Goal: Task Accomplishment & Management: Use online tool/utility

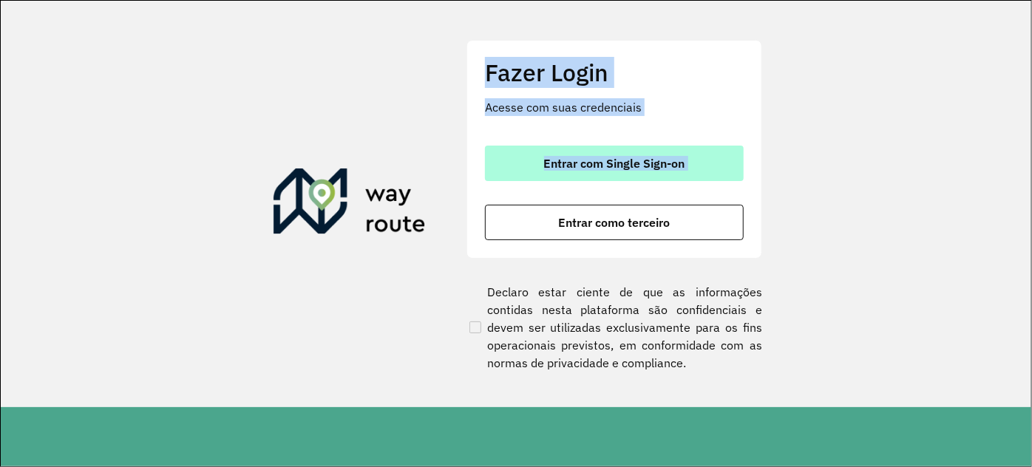
click at [583, 171] on button "Entrar com Single Sign-on" at bounding box center [614, 163] width 259 height 35
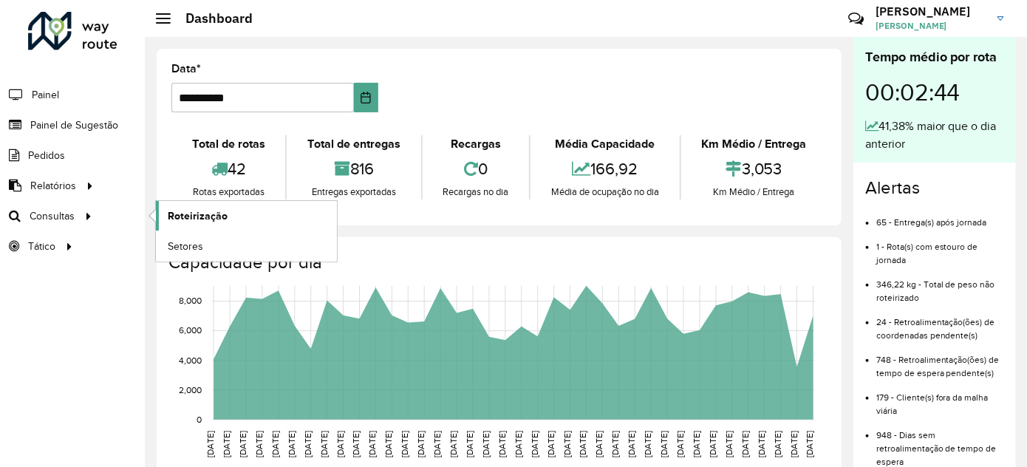
click at [175, 212] on span "Roteirização" at bounding box center [198, 216] width 60 height 16
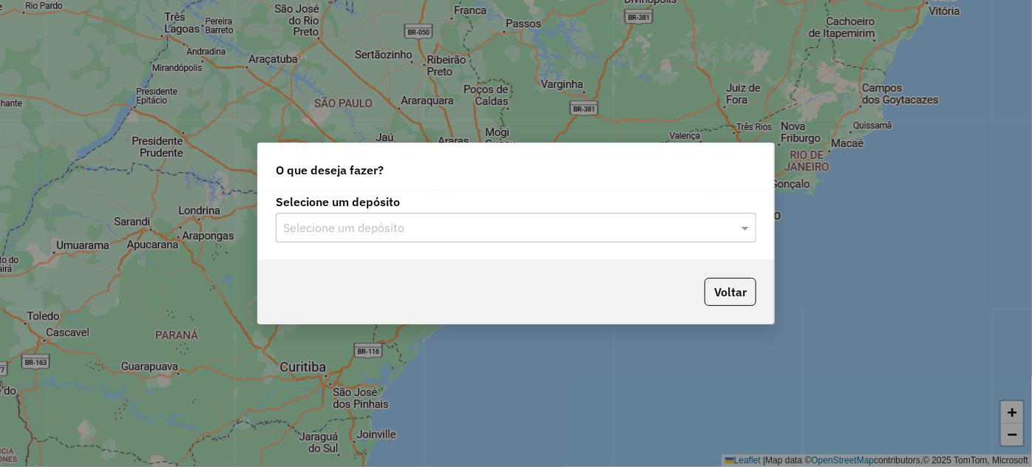
click at [386, 225] on input "text" at bounding box center [501, 228] width 436 height 18
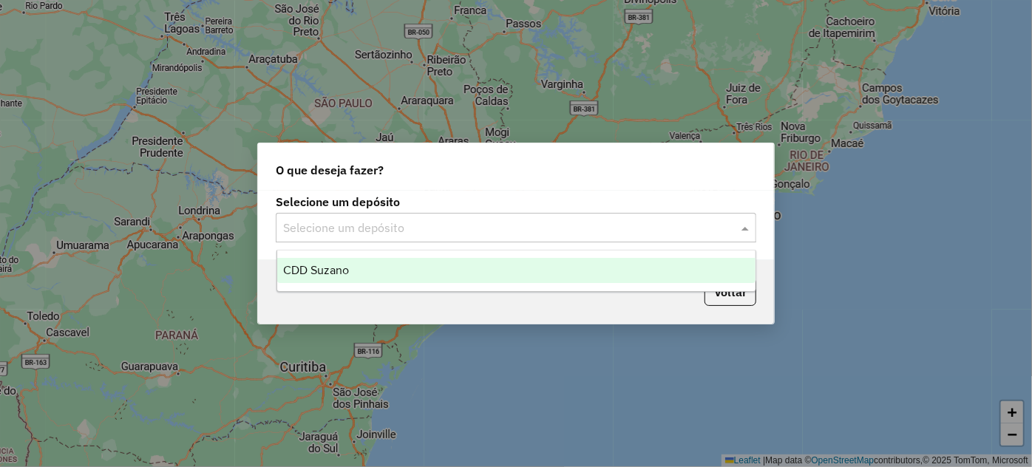
click at [388, 268] on div "CDD Suzano" at bounding box center [516, 270] width 478 height 25
click at [0, 0] on div "Aguarde..." at bounding box center [0, 0] width 0 height 0
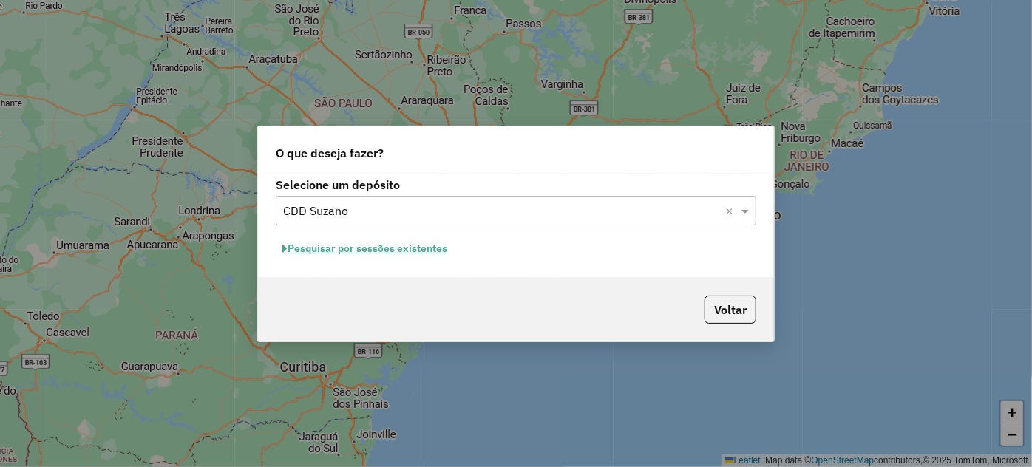
click at [378, 205] on input "text" at bounding box center [501, 211] width 436 height 18
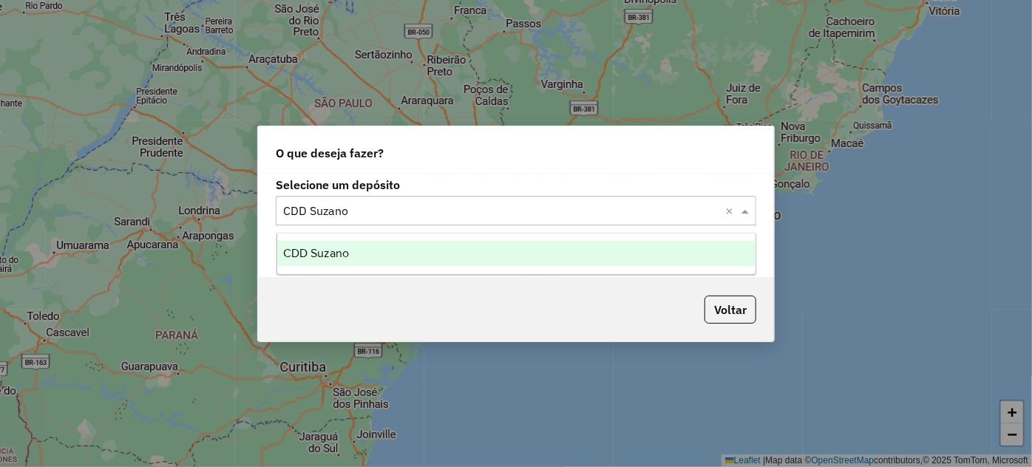
click at [340, 259] on div "CDD Suzano" at bounding box center [516, 253] width 478 height 25
click at [340, 259] on div "Selecione um depósito Selecione um depósito × CDD Suzano × Pesquisar por sessõe…" at bounding box center [516, 226] width 516 height 104
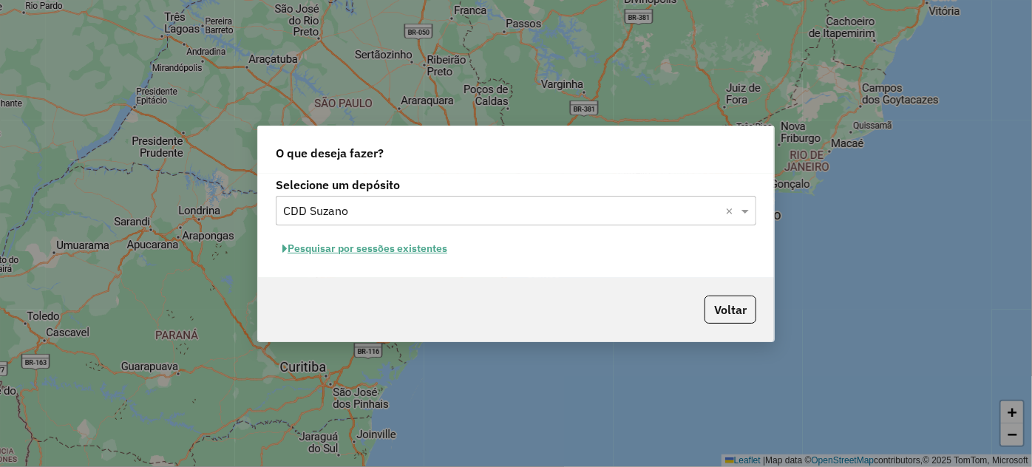
click at [385, 242] on button "Pesquisar por sessões existentes" at bounding box center [365, 248] width 178 height 23
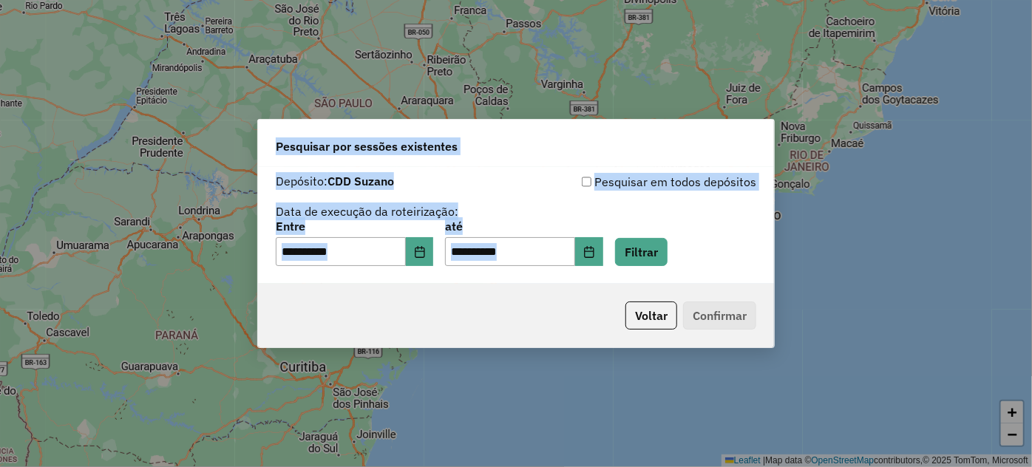
click at [533, 204] on div "**********" at bounding box center [516, 220] width 480 height 94
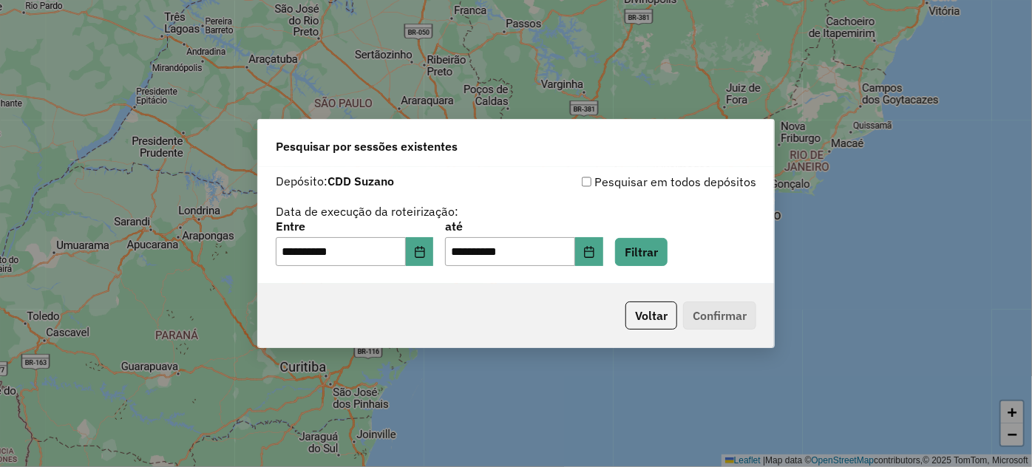
click at [533, 204] on div "**********" at bounding box center [516, 220] width 480 height 94
click at [642, 255] on button "Filtrar" at bounding box center [641, 252] width 52 height 28
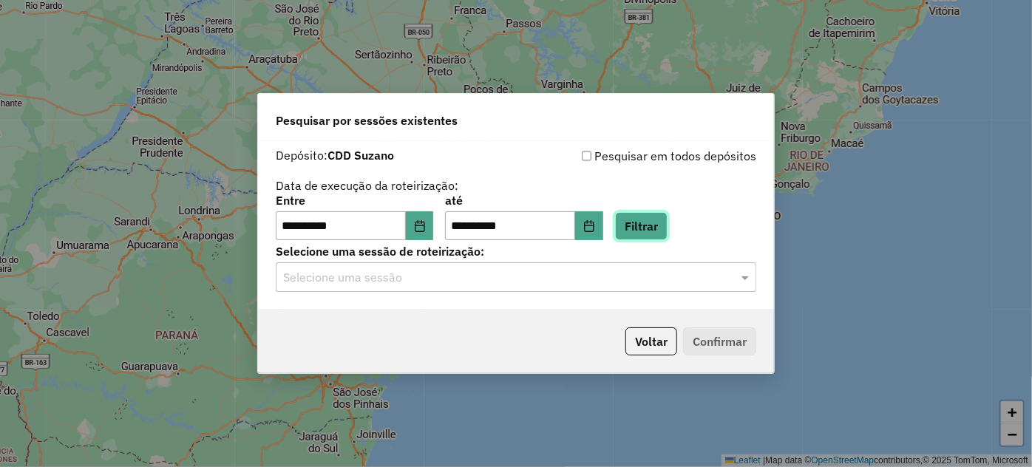
click at [643, 228] on button "Filtrar" at bounding box center [641, 226] width 52 height 28
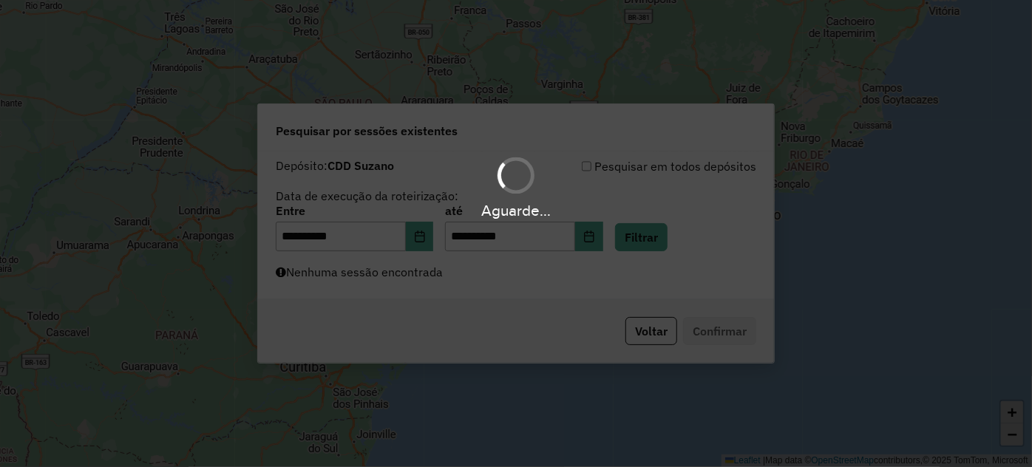
click at [644, 228] on div "Aguarde..." at bounding box center [516, 233] width 1032 height 467
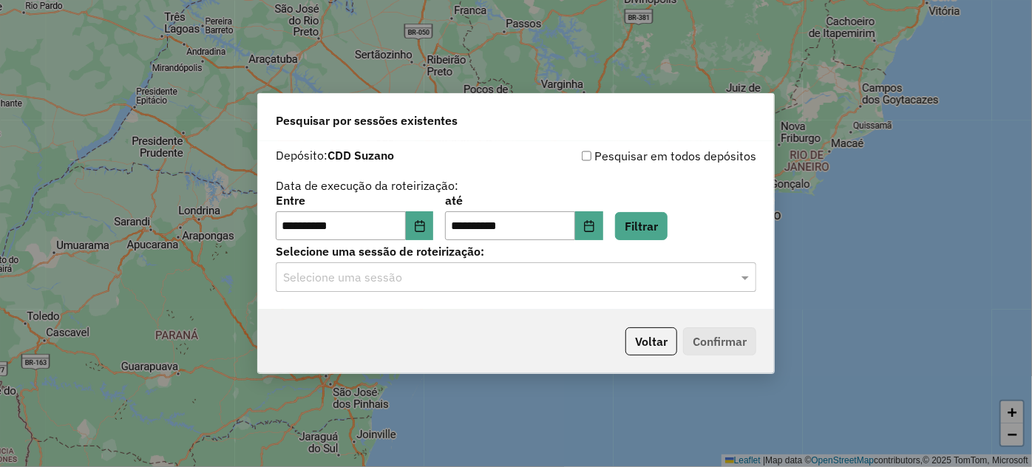
click at [523, 271] on input "text" at bounding box center [501, 278] width 436 height 18
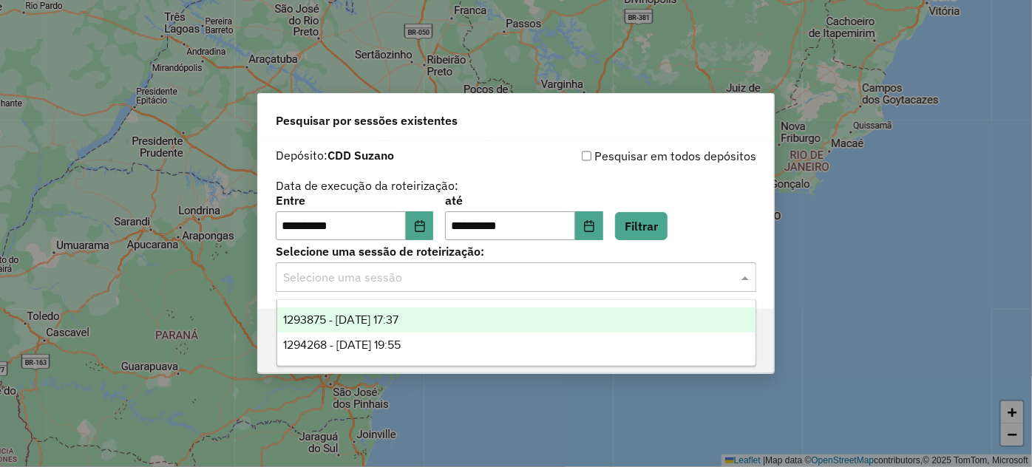
click at [424, 319] on div "1293875 - 14/10/2025 17:37" at bounding box center [516, 319] width 478 height 25
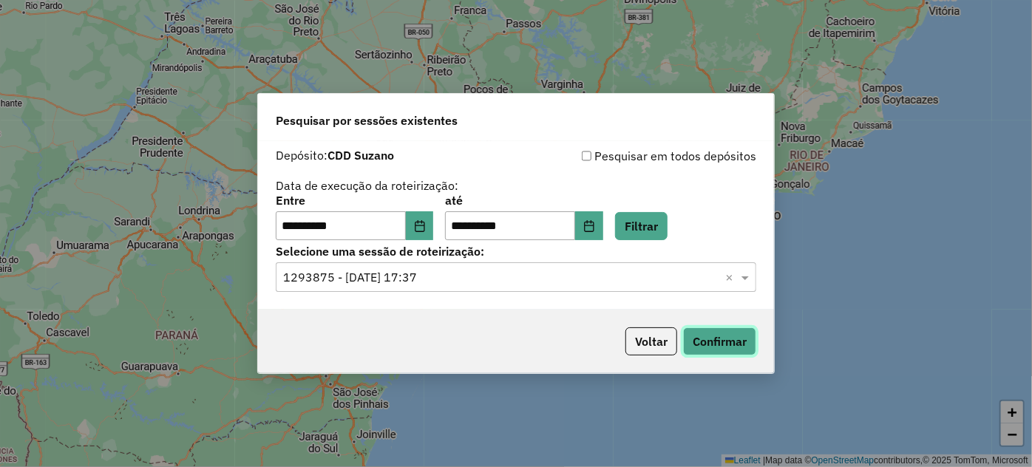
click at [703, 336] on button "Confirmar" at bounding box center [719, 341] width 73 height 28
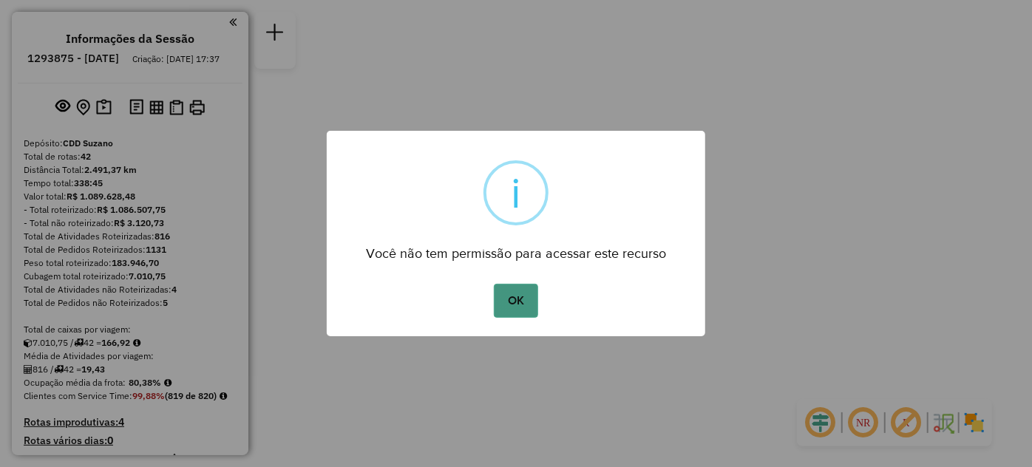
click at [514, 301] on button "OK" at bounding box center [516, 301] width 44 height 34
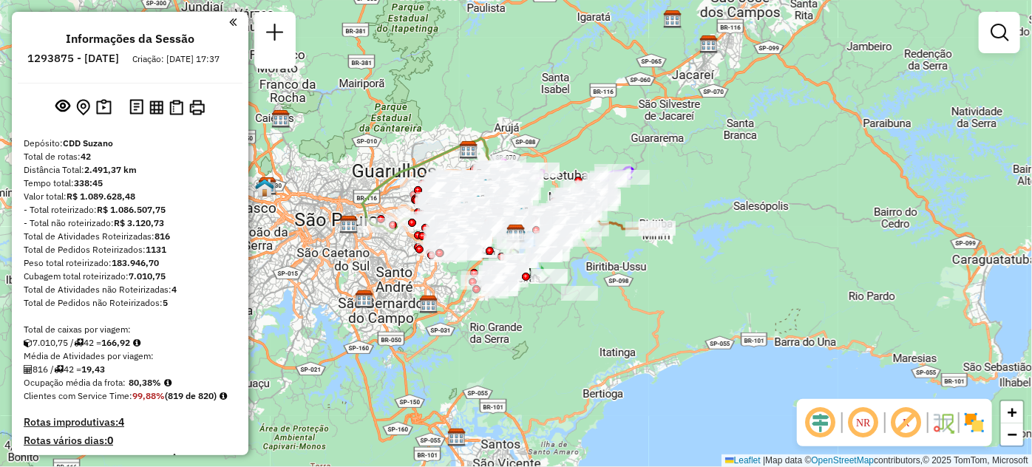
scroll to position [4067, 0]
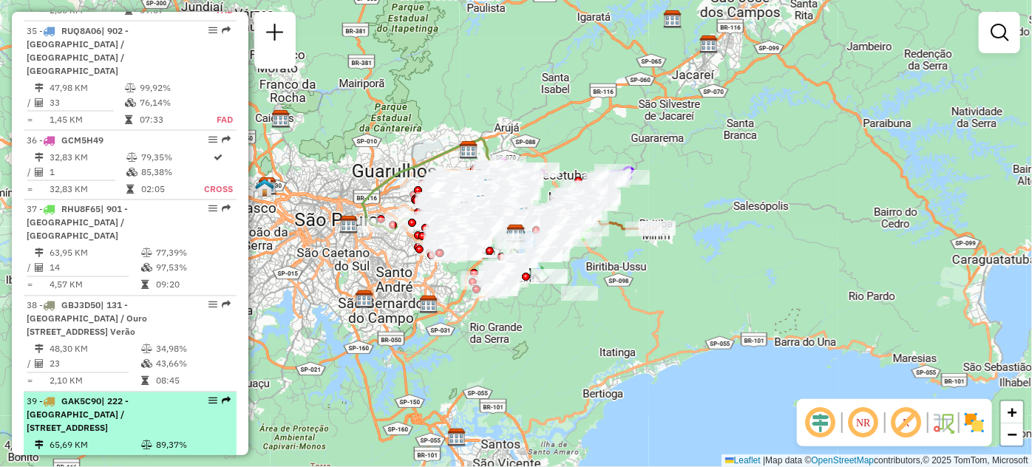
click at [200, 395] on div "39 - GAK5C90 | 222 - [GEOGRAPHIC_DATA] / [GEOGRAPHIC_DATA], [STREET_ADDRESS]" at bounding box center [130, 415] width 207 height 40
select select "**********"
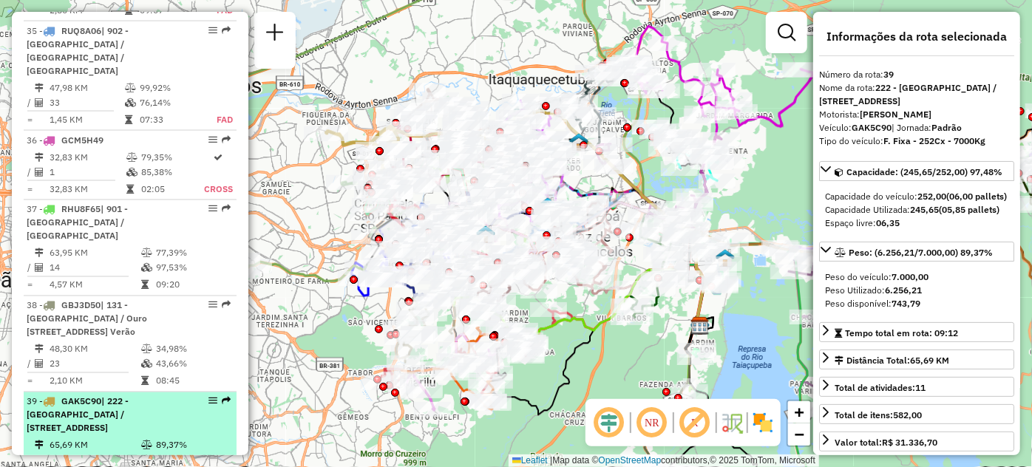
click at [209, 397] on em at bounding box center [212, 401] width 9 height 9
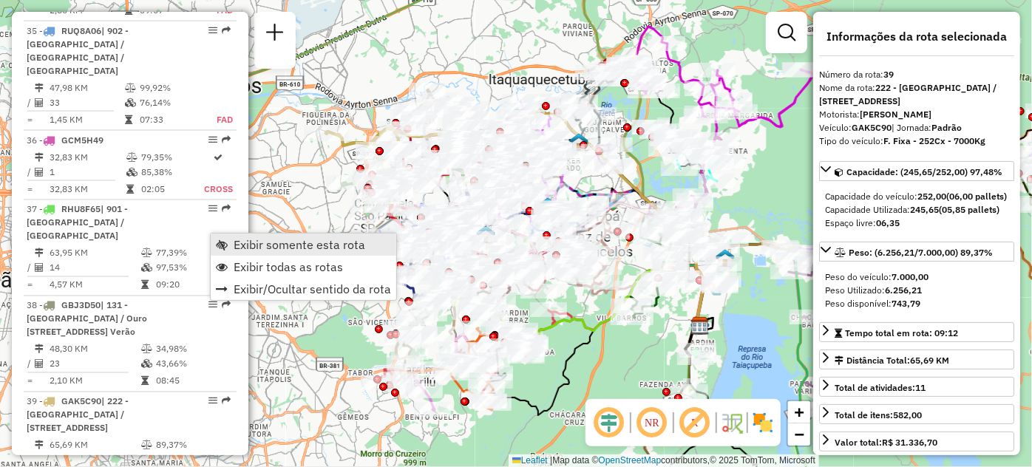
click at [217, 239] on span "Exibir somente esta rota" at bounding box center [222, 245] width 12 height 12
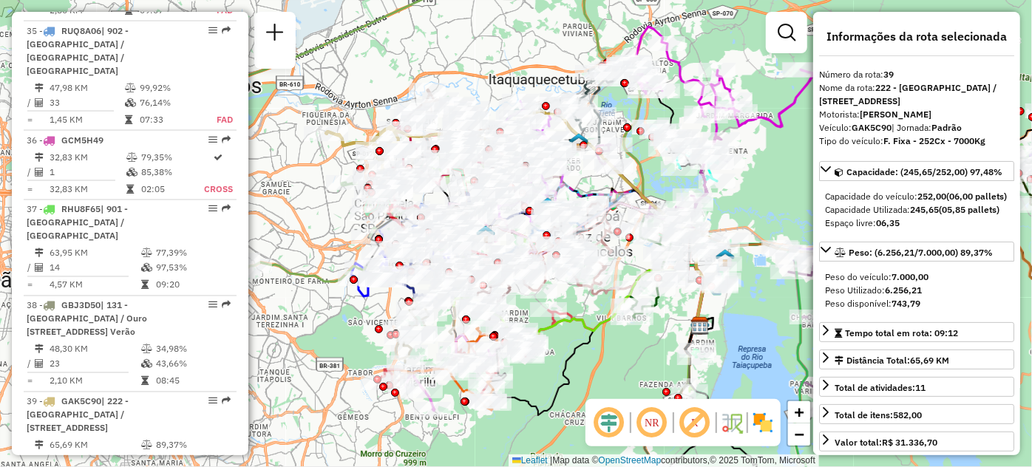
click at [217, 239] on span "Exibir somente esta rota" at bounding box center [222, 245] width 12 height 12
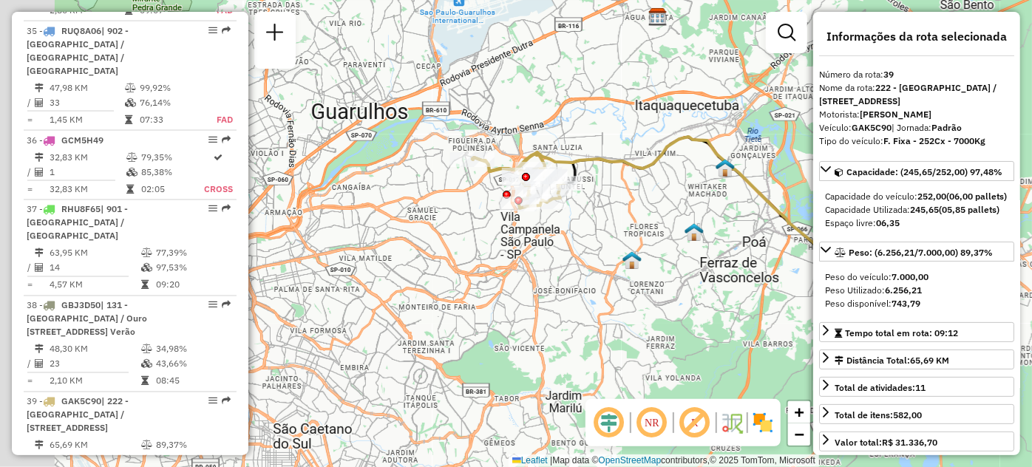
drag, startPoint x: 362, startPoint y: 231, endPoint x: 508, endPoint y: 256, distance: 148.5
click at [508, 256] on div "Janela de atendimento Grade de atendimento Capacidade Transportadoras Veículos …" at bounding box center [516, 233] width 1032 height 467
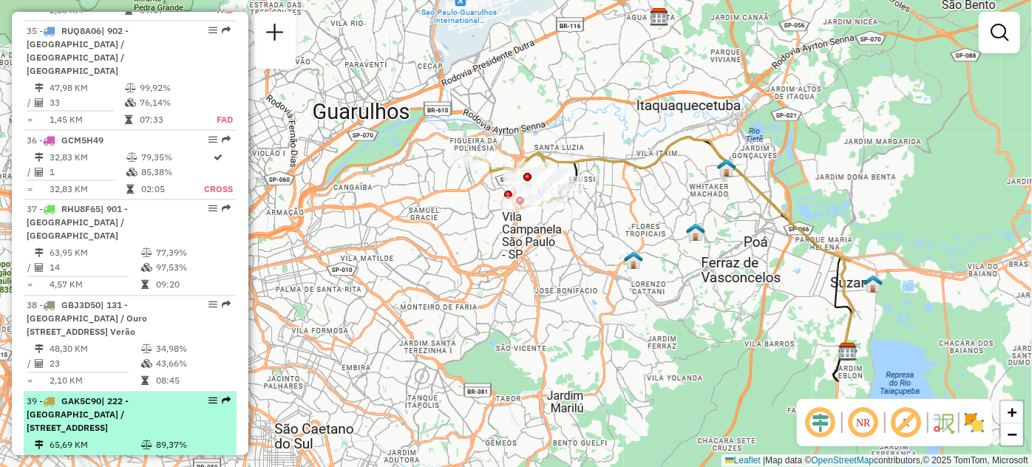
click at [212, 395] on div "39 - GAK5C90 | 222 - [GEOGRAPHIC_DATA] / [GEOGRAPHIC_DATA], [STREET_ADDRESS]" at bounding box center [130, 415] width 207 height 40
select select "**********"
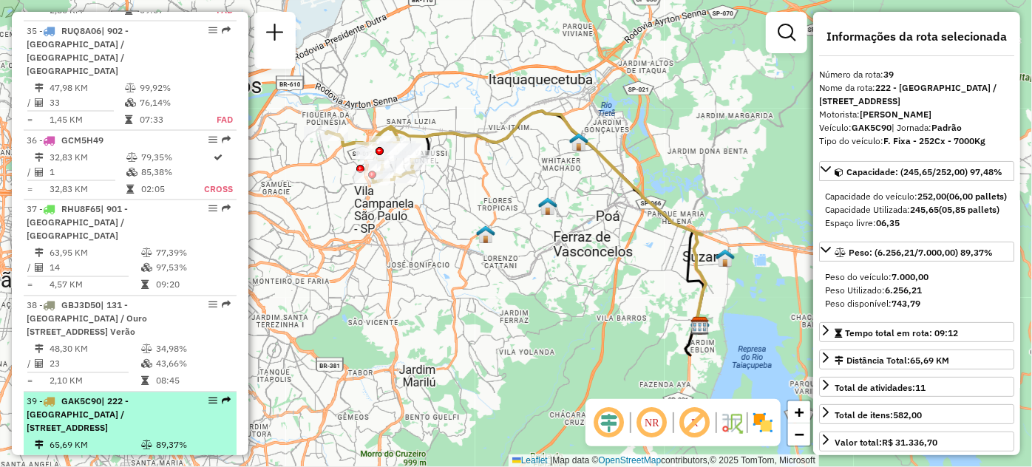
click at [129, 438] on td "65,69 KM" at bounding box center [95, 445] width 92 height 15
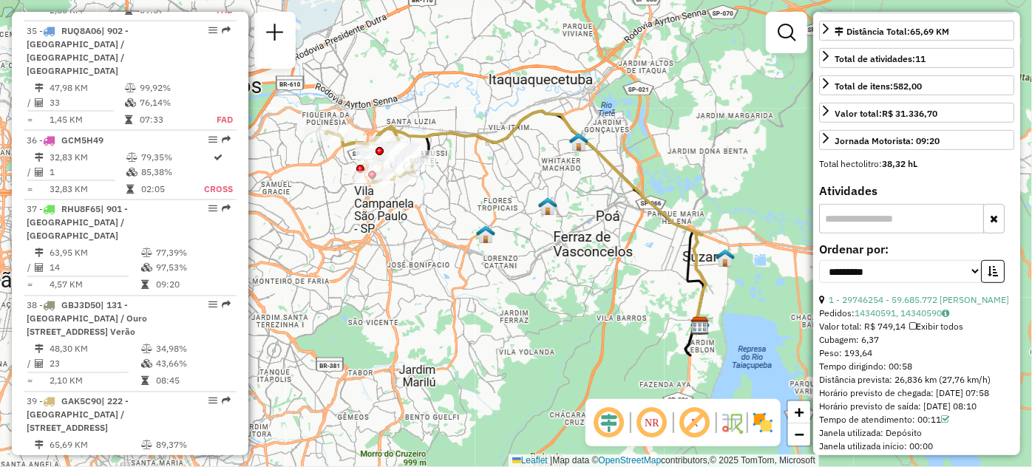
scroll to position [335, 0]
